Goal: Transaction & Acquisition: Register for event/course

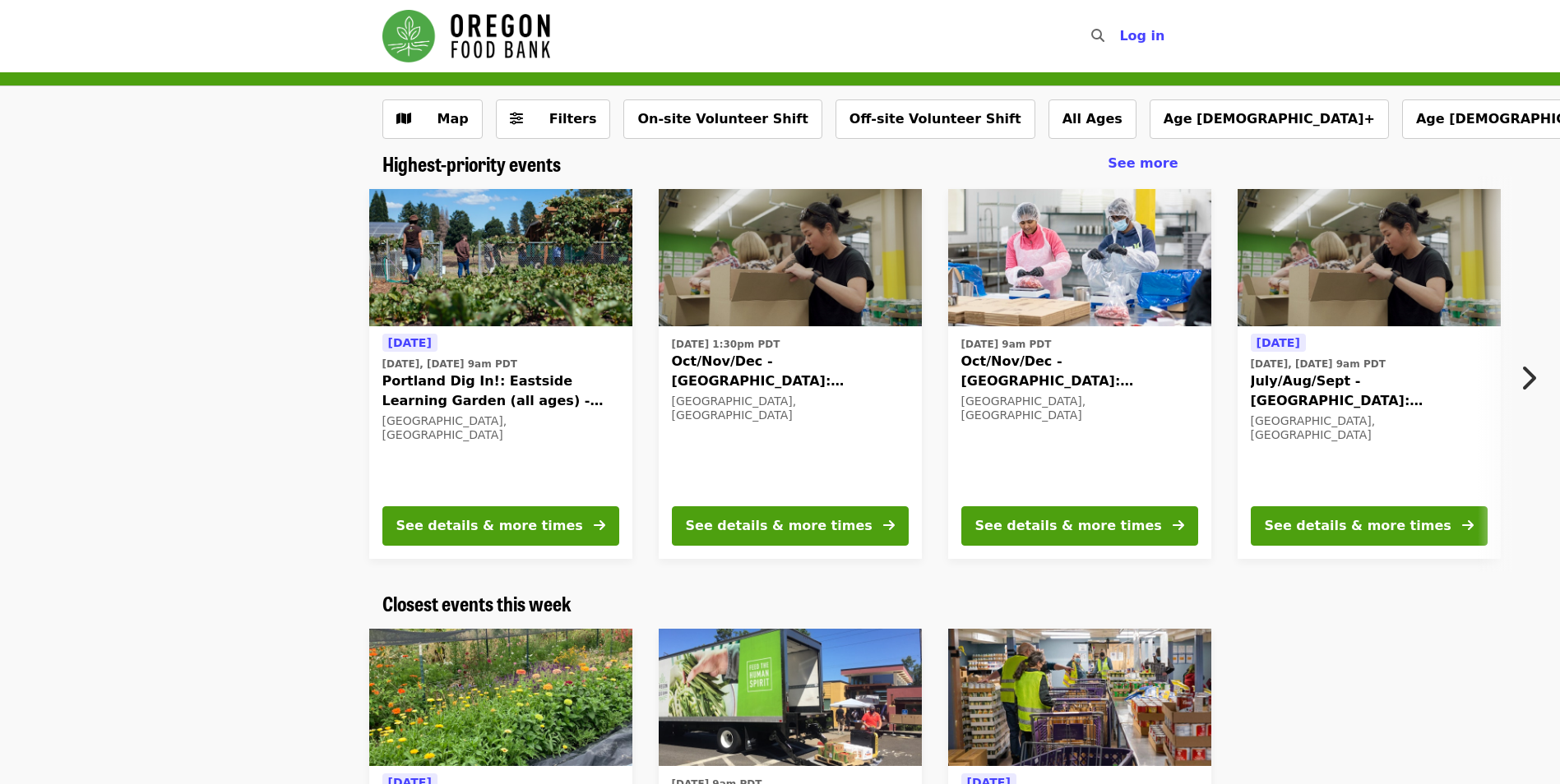
click at [1002, 399] on div "[GEOGRAPHIC_DATA], [GEOGRAPHIC_DATA]" at bounding box center [1080, 408] width 237 height 28
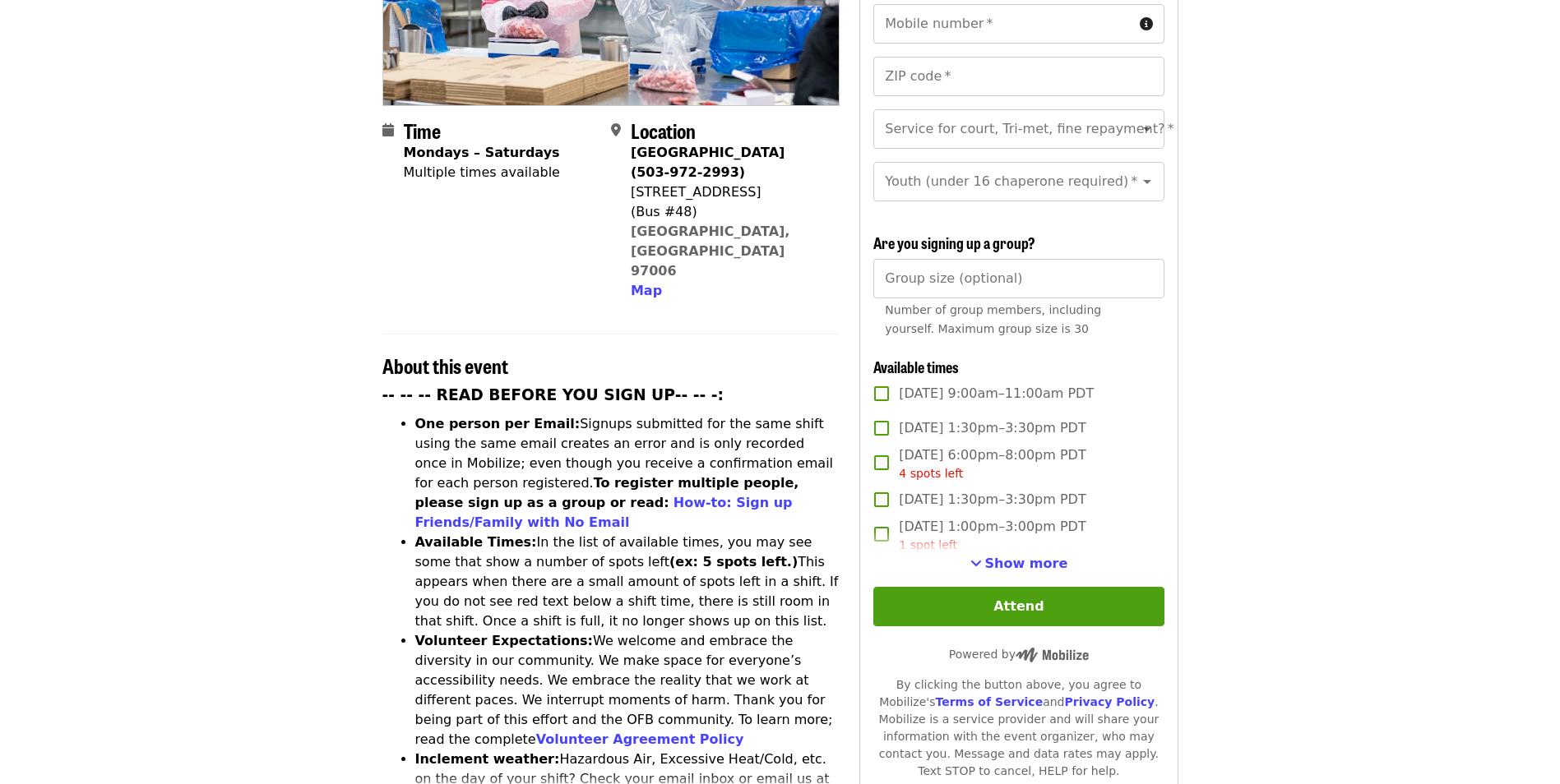
scroll to position [411, 0]
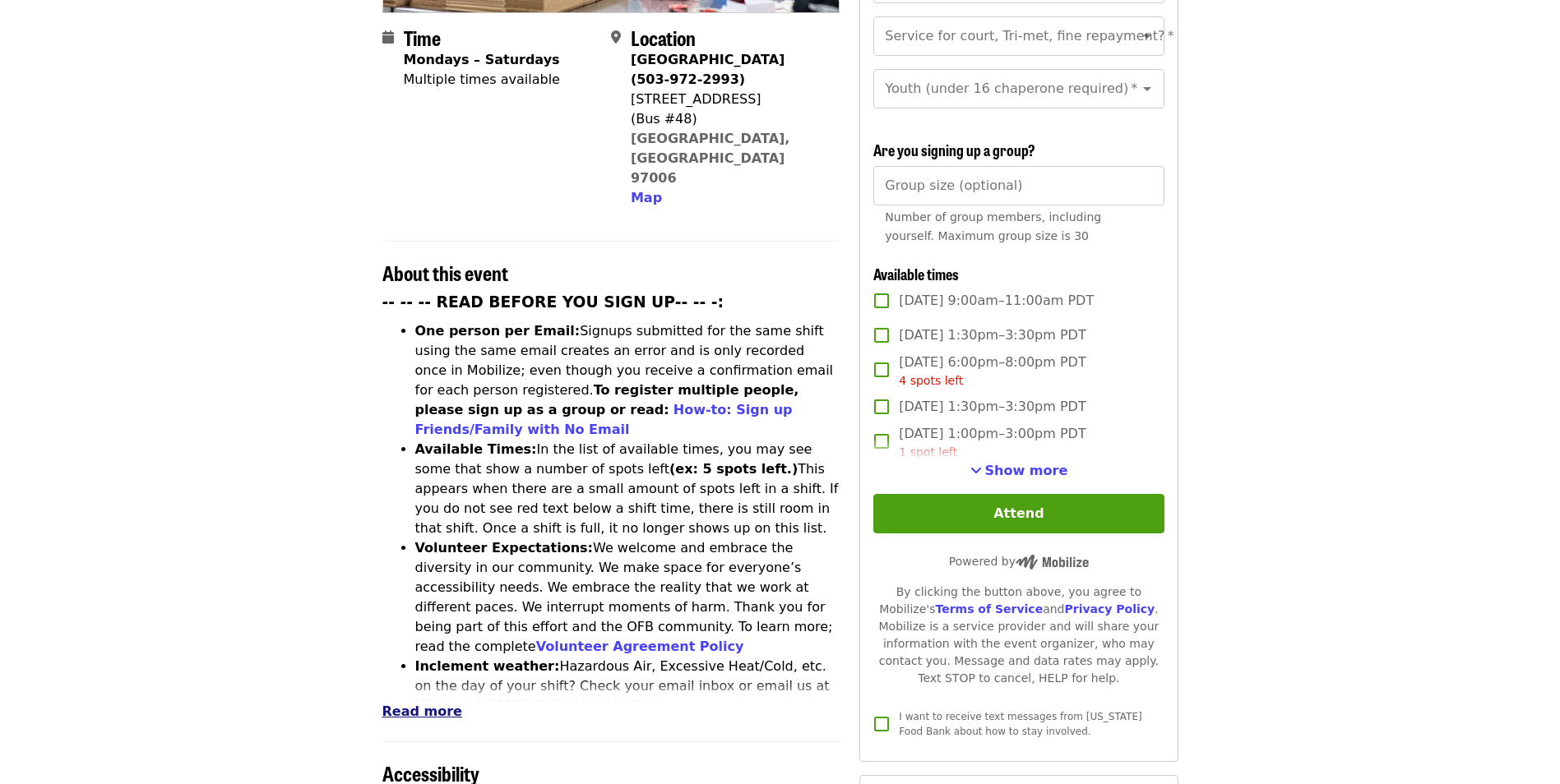
click at [443, 704] on span "Read more" at bounding box center [422, 711] width 80 height 15
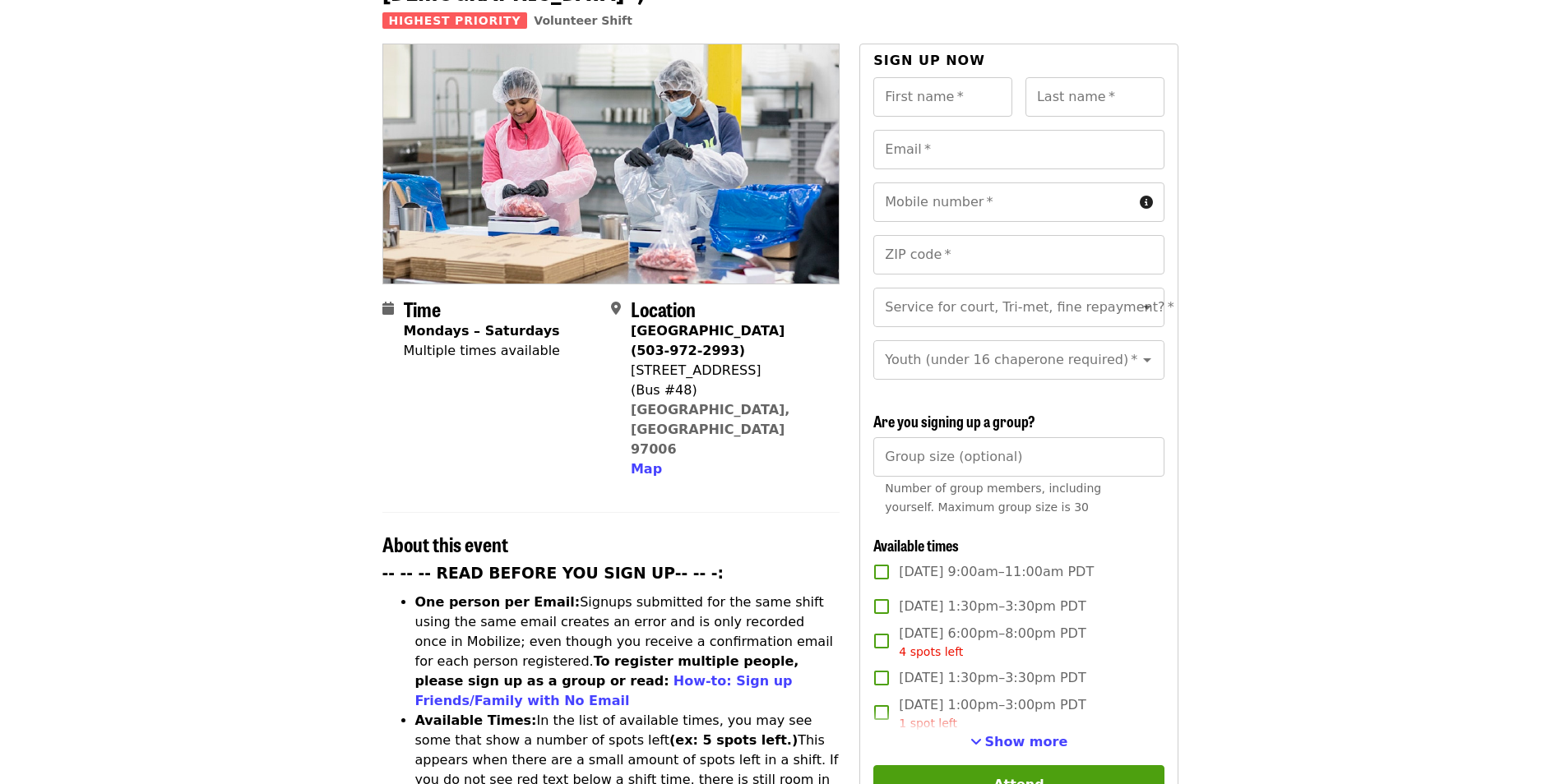
scroll to position [0, 0]
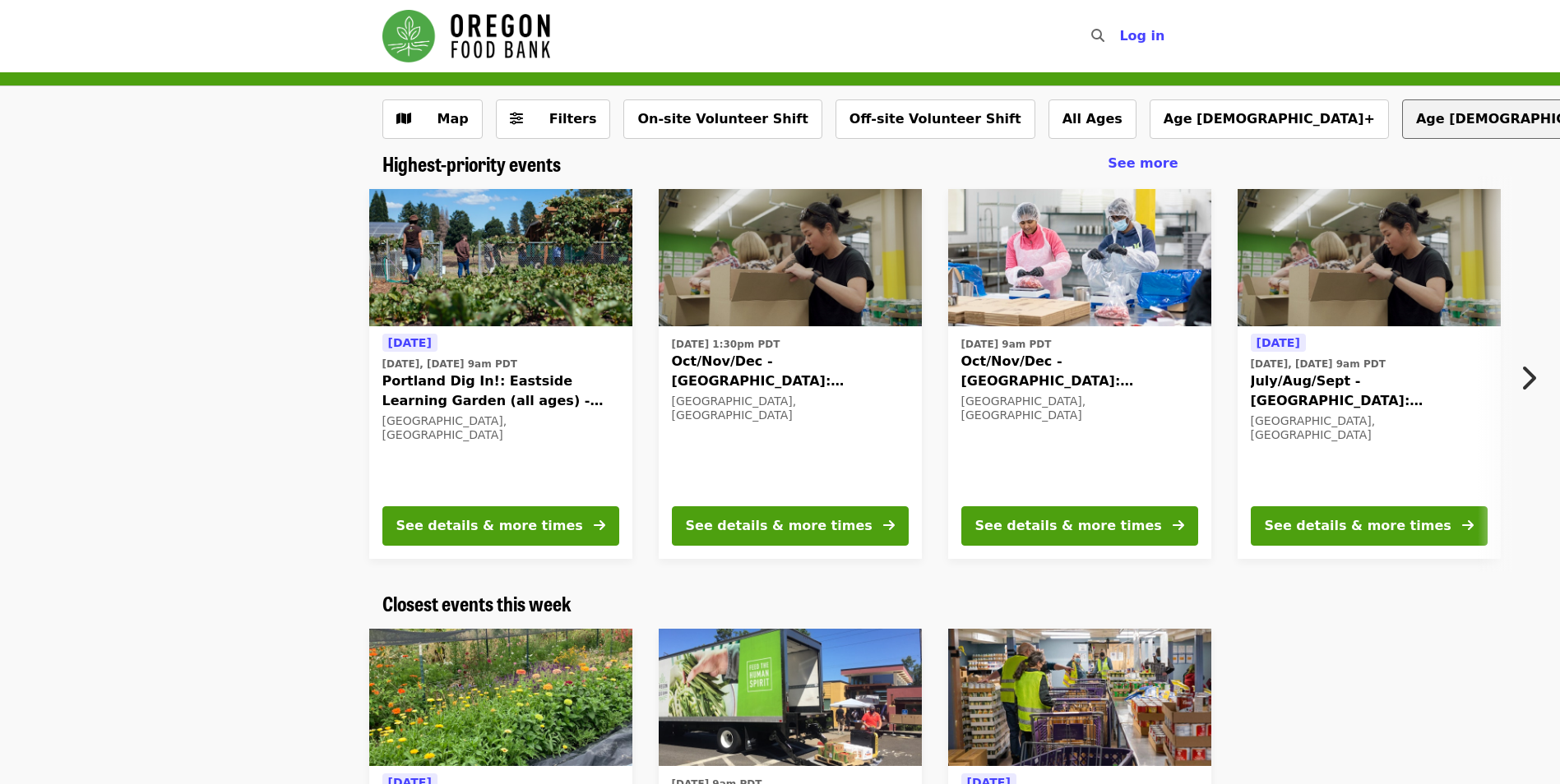
click at [1403, 119] on button "Age [DEMOGRAPHIC_DATA]+" at bounding box center [1522, 119] width 240 height 39
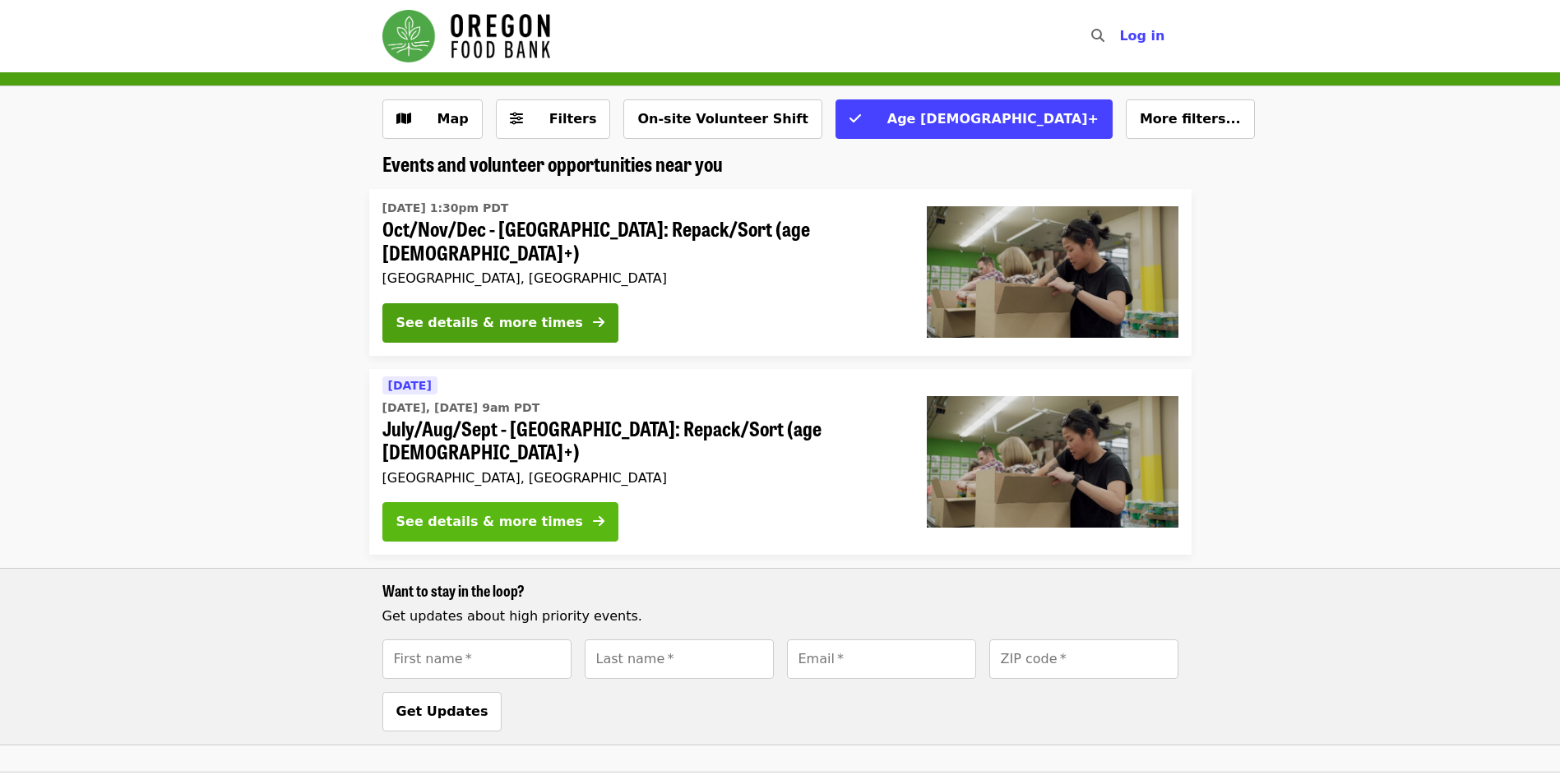
click at [484, 512] on div "See details & more times" at bounding box center [489, 522] width 187 height 20
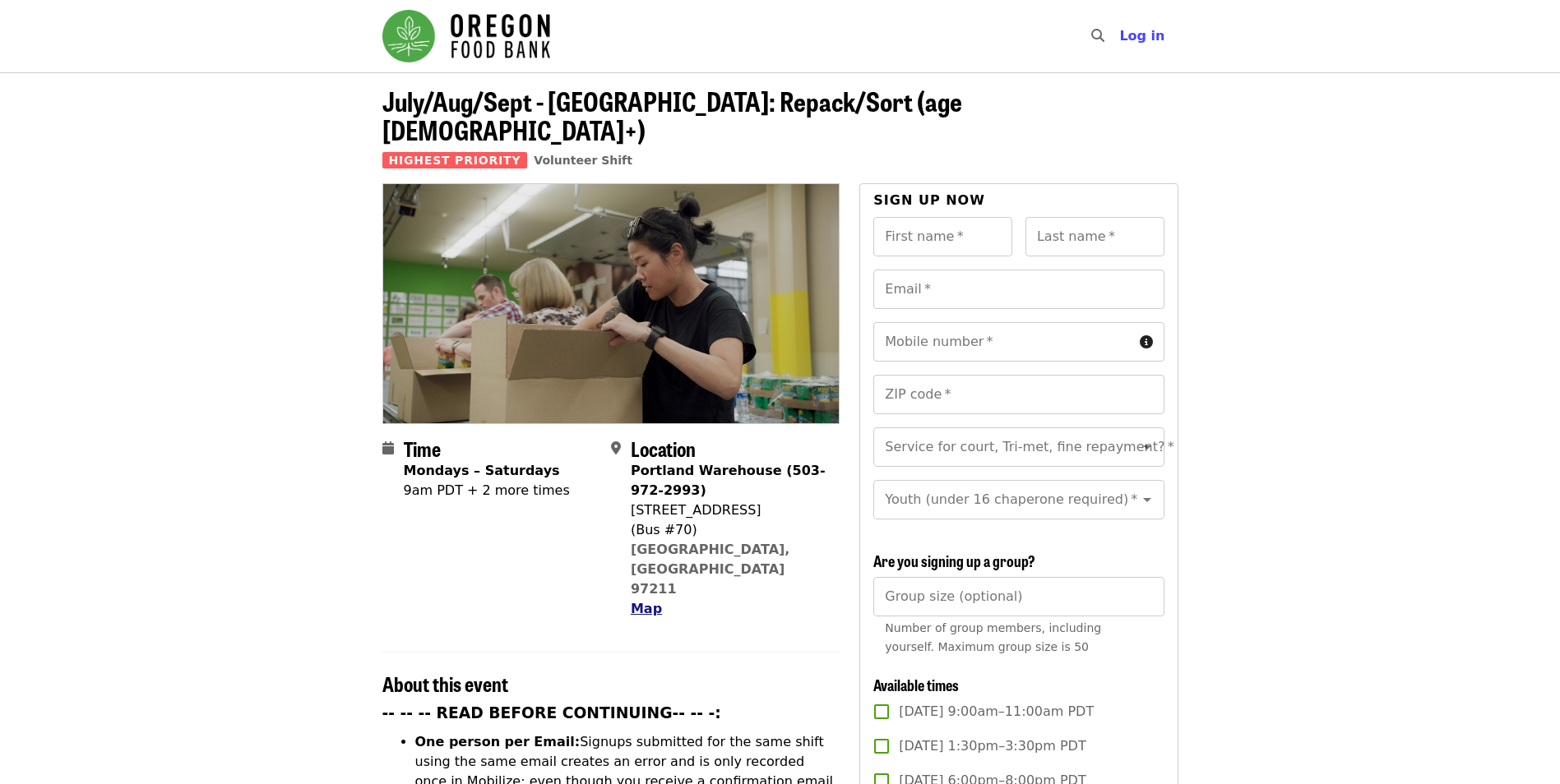
click at [649, 601] on span "Map" at bounding box center [646, 608] width 31 height 15
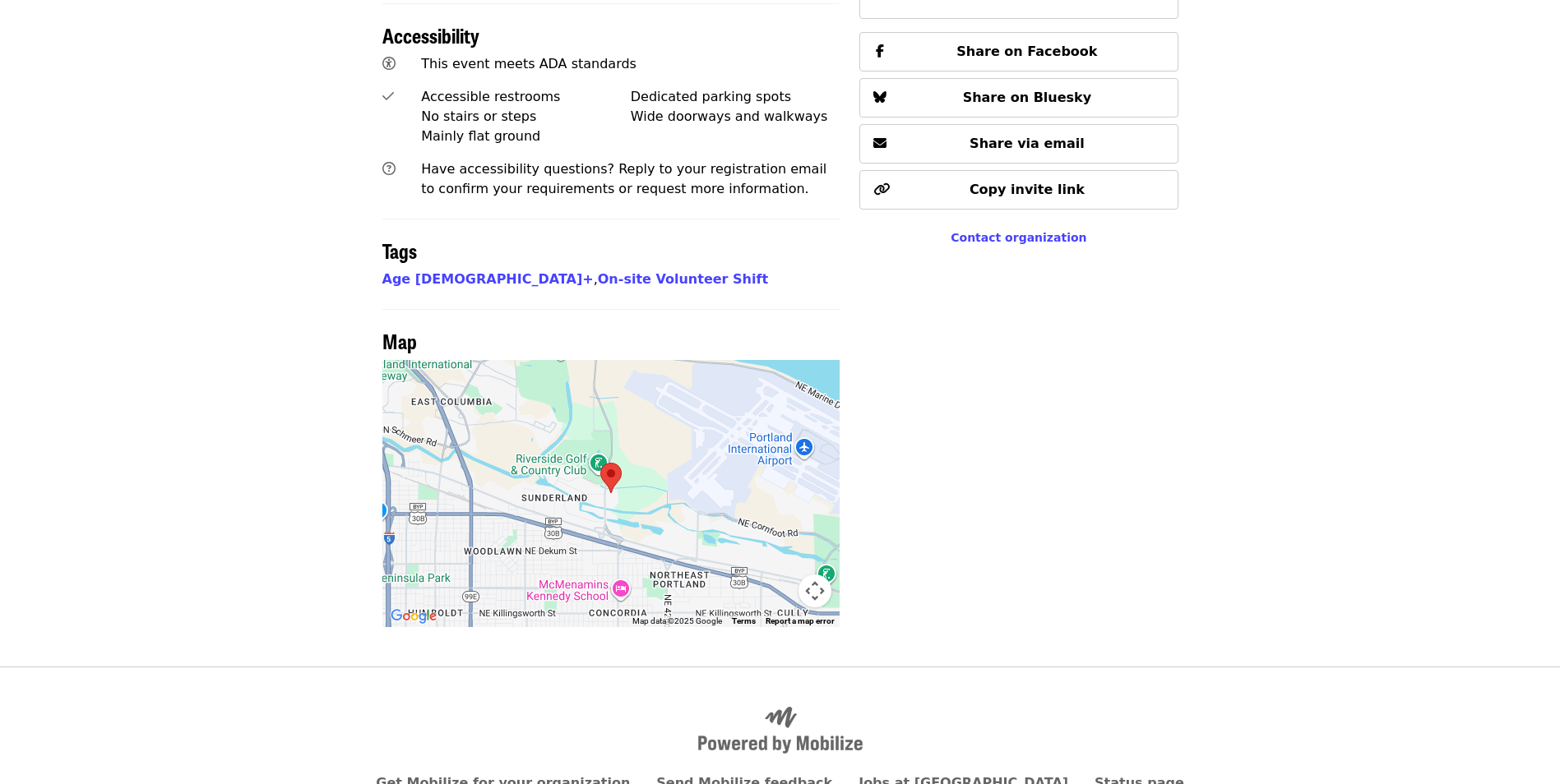
scroll to position [1174, 0]
